Goal: Task Accomplishment & Management: Use online tool/utility

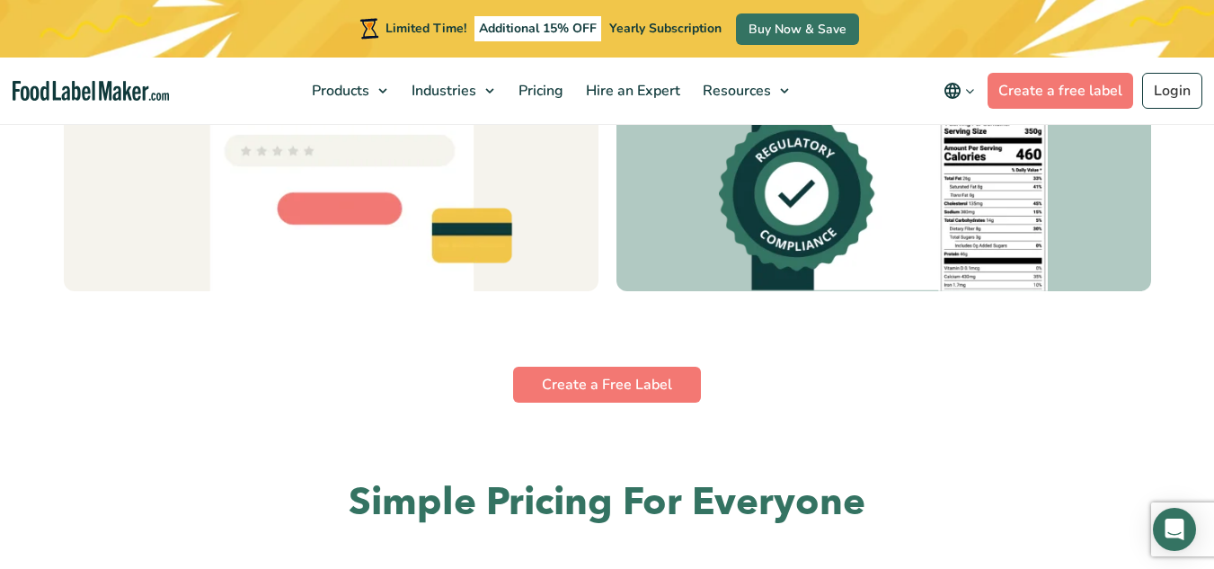
scroll to position [5669, 0]
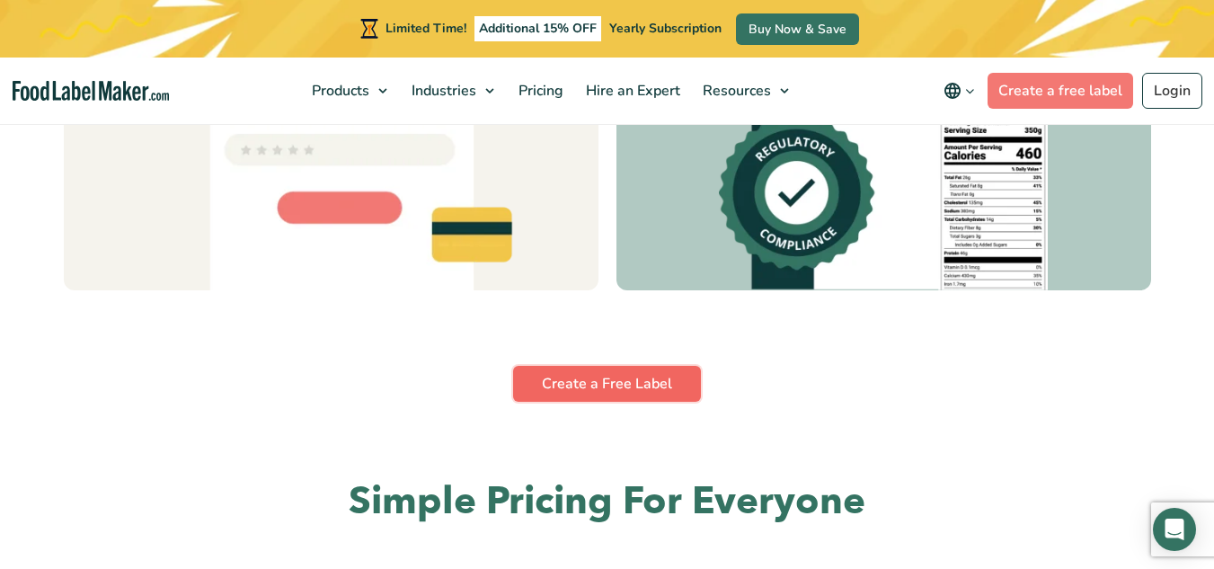
click at [630, 381] on link "Create a Free Label" at bounding box center [607, 384] width 188 height 36
